Goal: Information Seeking & Learning: Learn about a topic

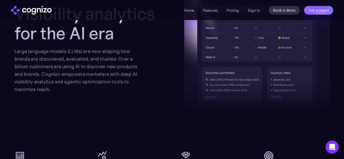
scroll to position [687, 0]
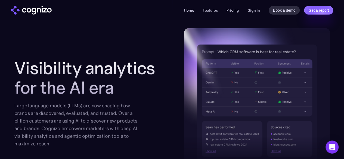
click at [187, 9] on link "Home" at bounding box center [189, 10] width 10 height 5
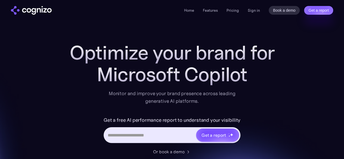
scroll to position [27, 0]
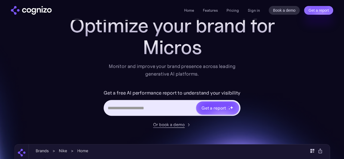
click at [175, 125] on div "Or book a demo" at bounding box center [169, 124] width 32 height 7
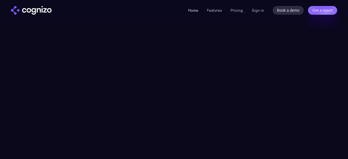
click at [192, 11] on link "Home" at bounding box center [193, 10] width 10 height 5
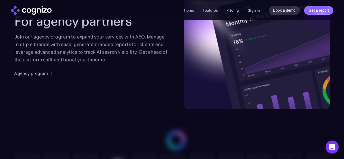
scroll to position [1423, 0]
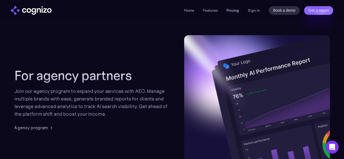
click at [231, 11] on link "Pricing" at bounding box center [232, 10] width 12 height 5
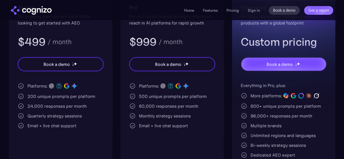
scroll to position [163, 0]
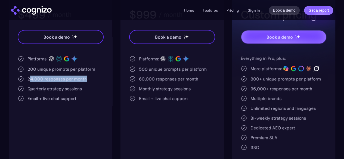
drag, startPoint x: 97, startPoint y: 79, endPoint x: 142, endPoint y: 29, distance: 67.1
click at [30, 78] on div "24,000 responses per month" at bounding box center [61, 79] width 86 height 7
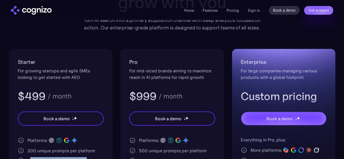
scroll to position [0, 0]
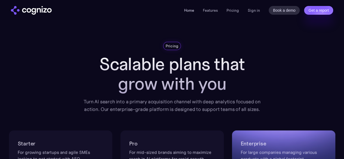
click at [192, 12] on link "Home" at bounding box center [189, 10] width 10 height 5
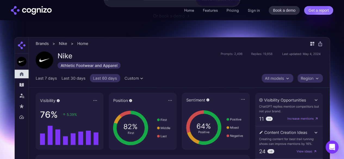
scroll to position [109, 0]
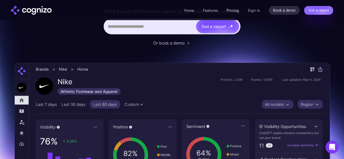
click at [238, 11] on link "Pricing" at bounding box center [232, 10] width 12 height 5
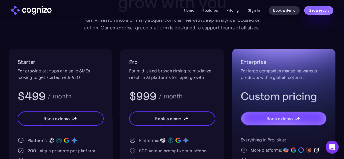
scroll to position [54, 0]
